Goal: Task Accomplishment & Management: Manage account settings

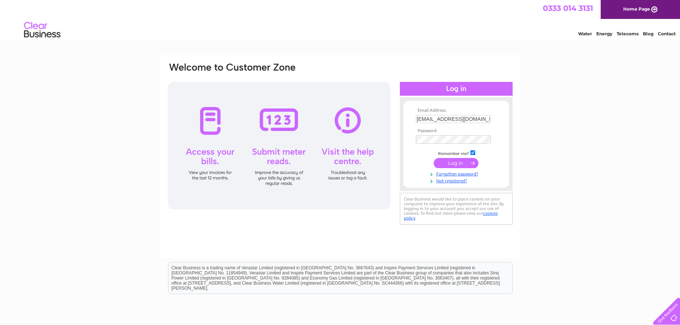
click at [468, 162] on input "submit" at bounding box center [456, 163] width 45 height 10
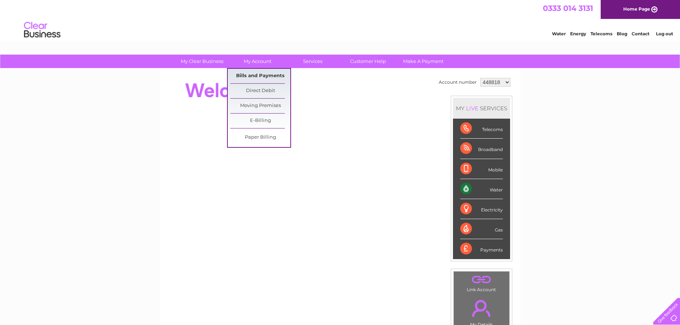
click at [261, 74] on link "Bills and Payments" at bounding box center [260, 76] width 60 height 15
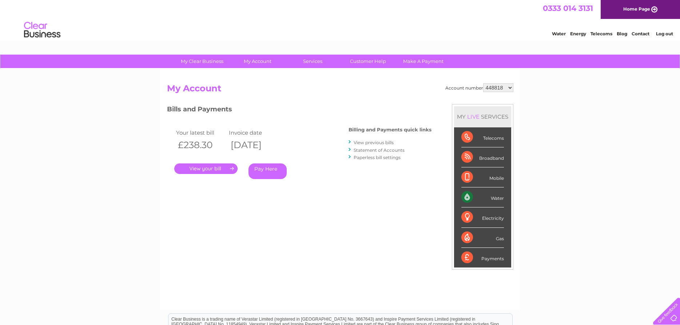
click at [218, 169] on link "." at bounding box center [205, 168] width 63 height 11
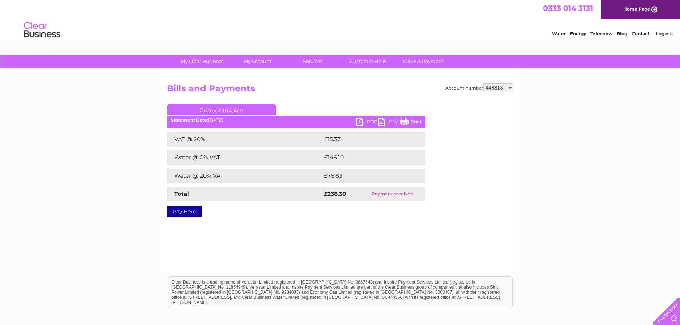
click at [362, 121] on link "PDF" at bounding box center [367, 123] width 22 height 11
